Goal: Information Seeking & Learning: Learn about a topic

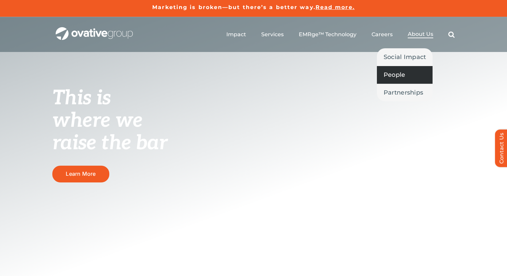
click at [400, 77] on span "People" at bounding box center [395, 74] width 22 height 9
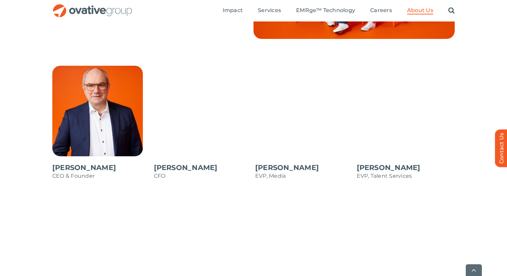
scroll to position [566, 0]
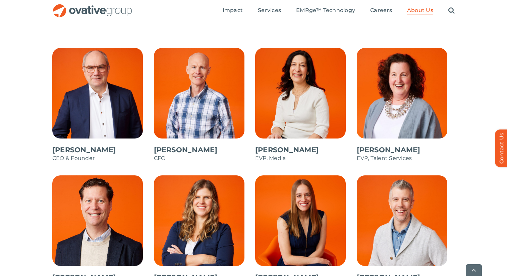
click at [100, 104] on span at bounding box center [101, 108] width 98 height 121
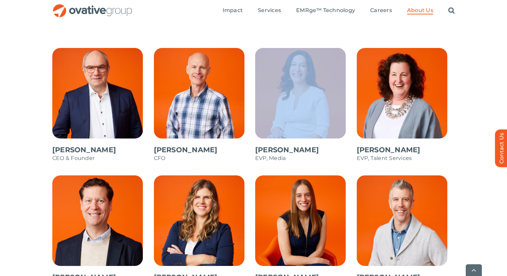
drag, startPoint x: 253, startPoint y: 149, endPoint x: 290, endPoint y: 159, distance: 38.0
click at [290, 159] on li "Annie Zipfel EVP, Media" at bounding box center [304, 108] width 102 height 127
click at [286, 113] on span at bounding box center [304, 108] width 98 height 121
click at [96, 101] on span at bounding box center [101, 108] width 98 height 121
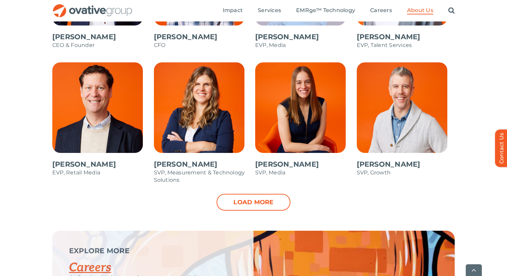
scroll to position [690, 0]
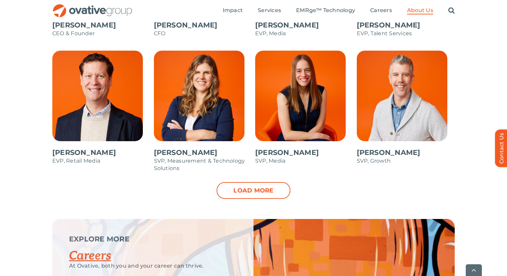
click at [99, 106] on span at bounding box center [101, 111] width 98 height 121
click at [188, 138] on span at bounding box center [203, 115] width 98 height 128
click at [416, 109] on span at bounding box center [406, 111] width 98 height 121
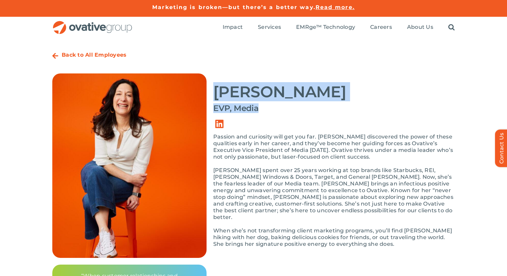
drag, startPoint x: 262, startPoint y: 109, endPoint x: 218, endPoint y: 93, distance: 47.5
click at [218, 93] on div "Annie Zipfel EVP, Media Passion and curiosity will get you far. Annie discovere…" at bounding box center [333, 163] width 241 height 181
copy div "Annie Zipfel EVP, Media"
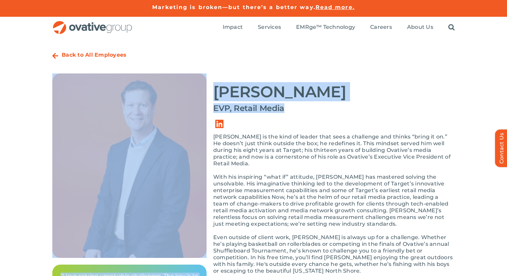
drag, startPoint x: 285, startPoint y: 107, endPoint x: 211, endPoint y: 93, distance: 74.8
click at [211, 93] on div "Back to All Employees Steve Baxter EVP, Retail Media “I love solving unsolvable…" at bounding box center [253, 174] width 402 height 252
copy div "“I love solving unsolvable challenges. The key is to relentlessly engage in col…"
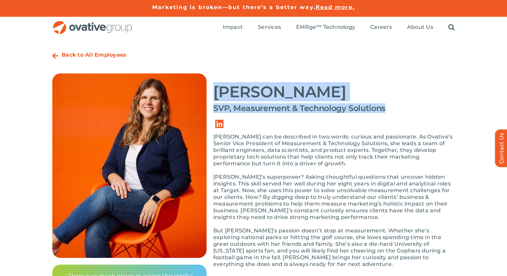
drag, startPoint x: 387, startPoint y: 106, endPoint x: 214, endPoint y: 91, distance: 173.6
click at [214, 91] on div "Beth McKigney SVP, Measurement & Technology Solutions Beth can be described in …" at bounding box center [333, 173] width 241 height 201
copy div "Beth McKigney SVP, Measurement & Technology Solutions"
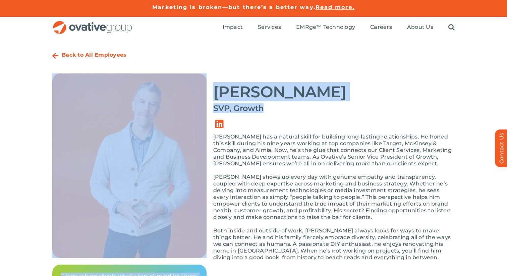
drag, startPoint x: 267, startPoint y: 106, endPoint x: 211, endPoint y: 96, distance: 56.2
click at [211, 96] on div "Back to All Employees [PERSON_NAME] SVP, Growth “I love asking clients what’s t…" at bounding box center [253, 177] width 402 height 259
copy div "“I love asking clients what’s top-of-mind for them. If you listen closely, ther…"
click at [56, 55] on link "Link to https://ovative.com/about-us/people/" at bounding box center [55, 56] width 6 height 7
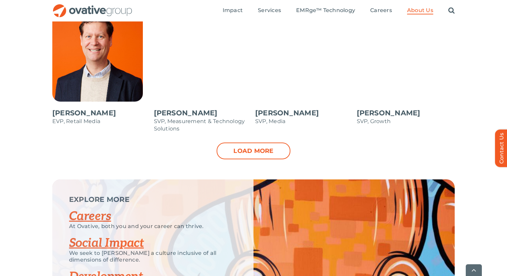
scroll to position [731, 0]
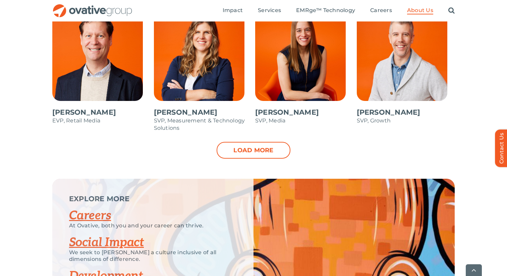
click at [258, 160] on div "Dale Nitschke CEO & Founder Steve Benson CFO Annie Zipfel EVP, Media Bonnie Gro…" at bounding box center [253, 31] width 507 height 296
click at [258, 152] on link "Load more" at bounding box center [254, 150] width 74 height 17
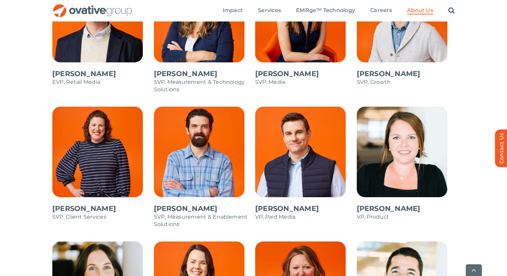
scroll to position [771, 0]
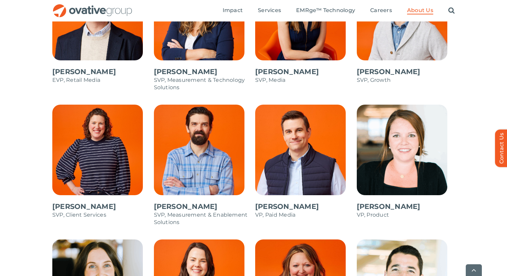
click at [188, 174] on span at bounding box center [203, 169] width 98 height 128
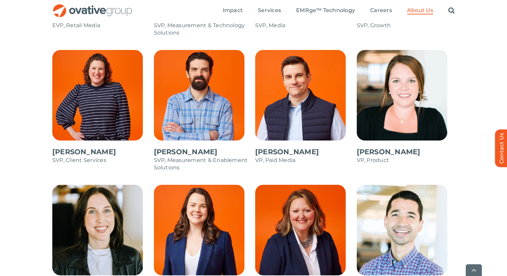
scroll to position [835, 0]
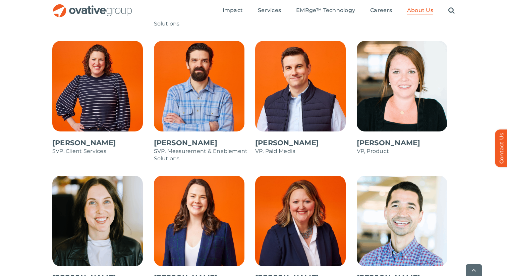
click at [400, 116] on span at bounding box center [406, 101] width 98 height 121
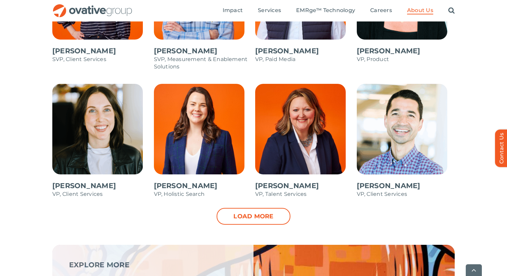
scroll to position [927, 0]
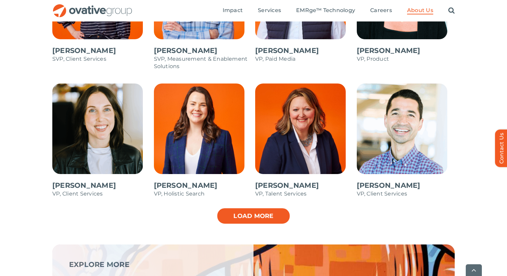
click at [264, 220] on link "Load more" at bounding box center [254, 216] width 74 height 17
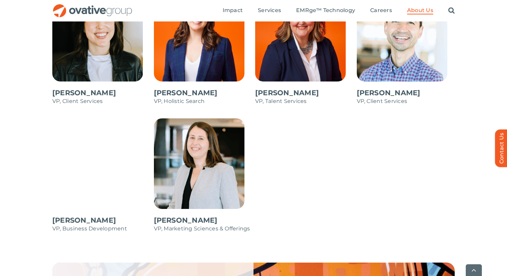
scroll to position [1020, 0]
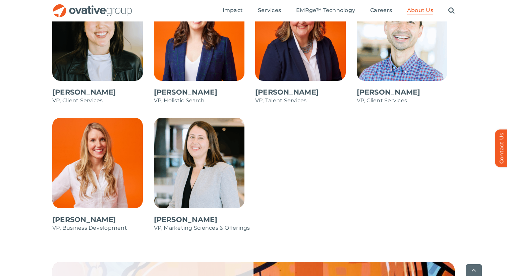
click at [197, 184] on span at bounding box center [203, 178] width 98 height 121
click at [101, 171] on span at bounding box center [101, 178] width 98 height 121
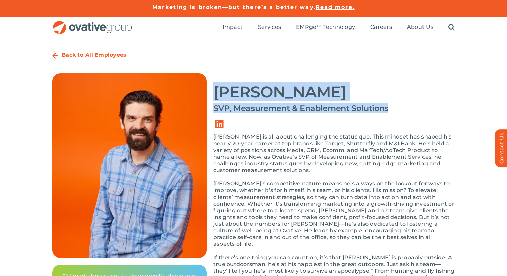
drag, startPoint x: 394, startPoint y: 108, endPoint x: 216, endPoint y: 95, distance: 177.8
click at [216, 95] on div "[PERSON_NAME] SVP, Measurement & Enablement Solutions [PERSON_NAME] is all abou…" at bounding box center [333, 187] width 241 height 228
copy div "[PERSON_NAME] SVP, Measurement & Enablement Solutions"
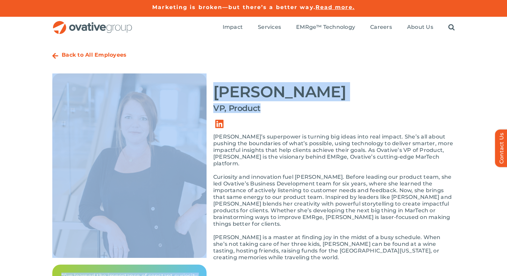
drag, startPoint x: 261, startPoint y: 110, endPoint x: 211, endPoint y: 93, distance: 53.6
click at [211, 93] on div "Back to All Employees Carrie Judisch VP, Product “I’ve learned the importance o…" at bounding box center [253, 181] width 402 height 266
copy div "“I’ve learned the importance of constant curiosity and actively listening to cu…"
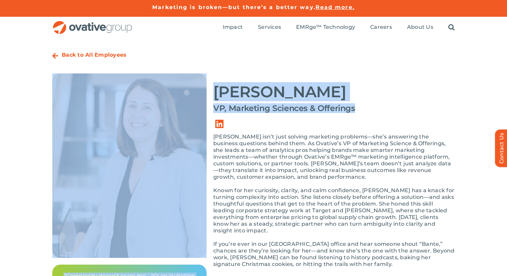
drag, startPoint x: 361, startPoint y: 109, endPoint x: 212, endPoint y: 99, distance: 149.5
click at [212, 99] on div "Back to All Employees Kate Bante VP, Marketing Sciences & Offerings “Complexity…" at bounding box center [253, 171] width 402 height 246
copy div "“Complexity doesn’t scare me—it’s an invitation to ask better questions and lis…"
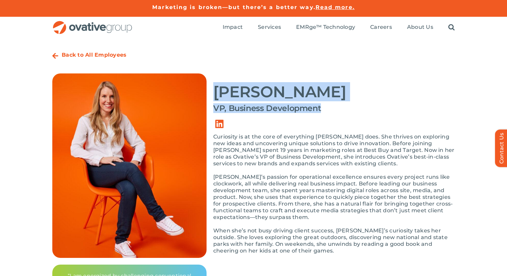
drag, startPoint x: 325, startPoint y: 107, endPoint x: 215, endPoint y: 95, distance: 110.7
click at [215, 95] on div "[PERSON_NAME] VP, Business Development Curiosity is at the core of everything […" at bounding box center [333, 166] width 241 height 187
copy div "[PERSON_NAME] VP, Business Development"
click at [221, 125] on link "Link to https://www.linkedin.com/in/jenalcott/" at bounding box center [219, 124] width 19 height 19
